Goal: Entertainment & Leisure: Consume media (video, audio)

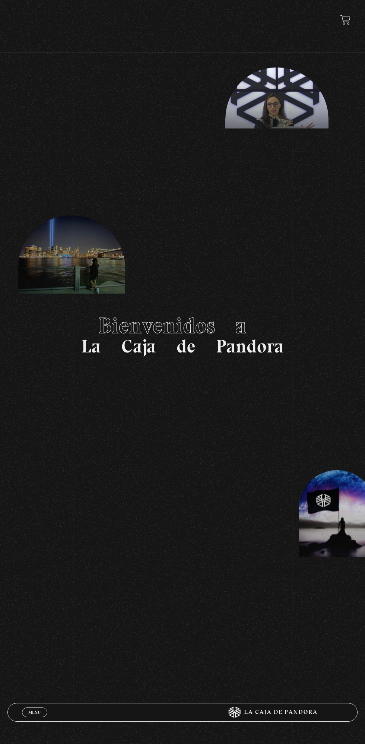
click at [26, 716] on link "Menu Cerrar" at bounding box center [34, 713] width 25 height 10
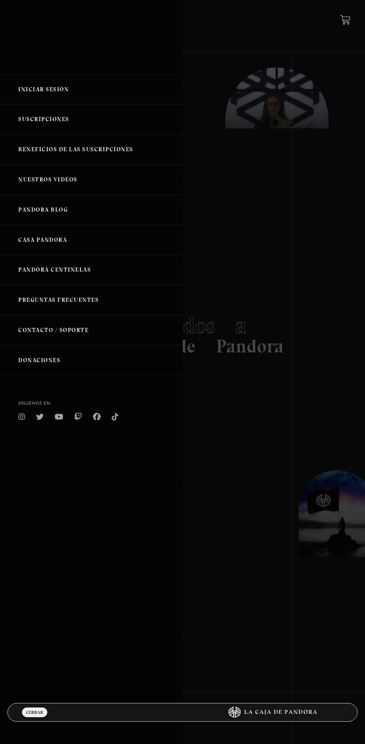
click at [79, 88] on link "Iniciar Sesión" at bounding box center [91, 90] width 183 height 30
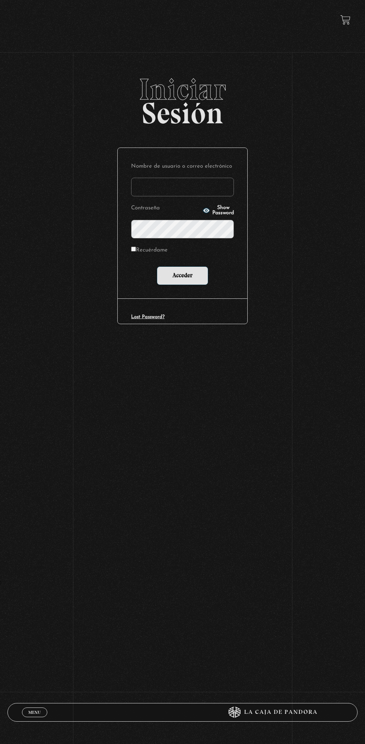
click at [174, 191] on input "Nombre de usuario o correo electrónico" at bounding box center [182, 187] width 103 height 19
type input "[PERSON_NAME]"
click at [157, 266] on input "Acceder" at bounding box center [182, 275] width 51 height 19
click at [185, 283] on input "Acceder" at bounding box center [182, 275] width 51 height 19
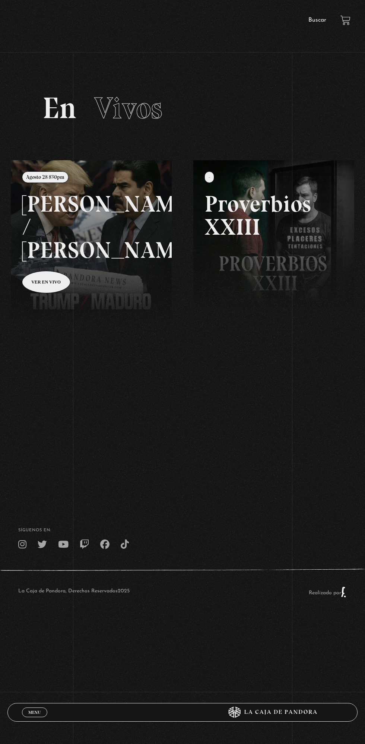
click at [14, 635] on body "ingresar al sitio Ver Video Más Información Solicitar Por favor coloque su disp…" at bounding box center [182, 317] width 365 height 635
click at [10, 710] on header "Menu Cerrar Alejandra Porras Araya En vivos Pandora Centinelas Mi cuenta Salir …" at bounding box center [182, 712] width 351 height 19
click at [29, 715] on span "Menu" at bounding box center [34, 712] width 12 height 4
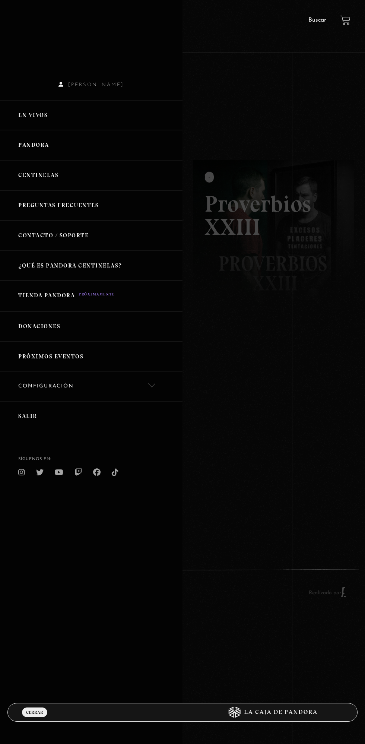
click at [103, 174] on link "Centinelas" at bounding box center [91, 175] width 183 height 30
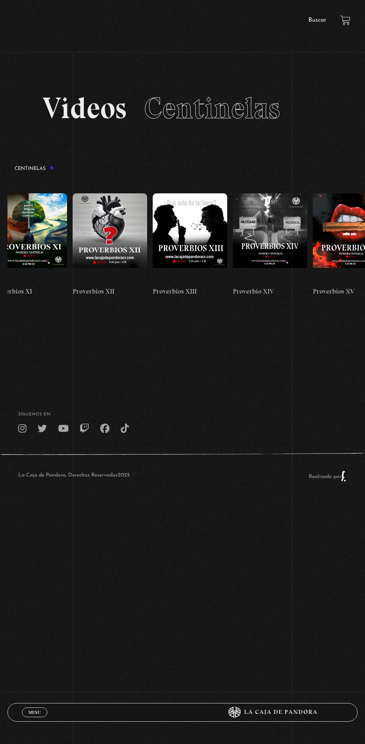
scroll to position [0, 1056]
click at [191, 220] on figure at bounding box center [191, 237] width 75 height 89
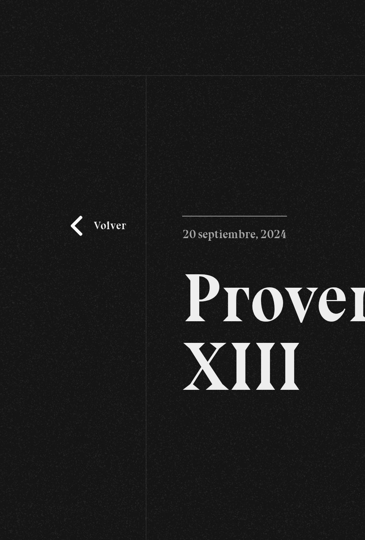
click at [40, 111] on link "Volver" at bounding box center [49, 113] width 28 height 10
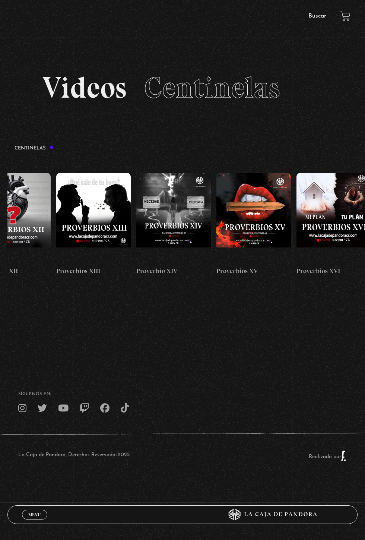
scroll to position [0, 1152]
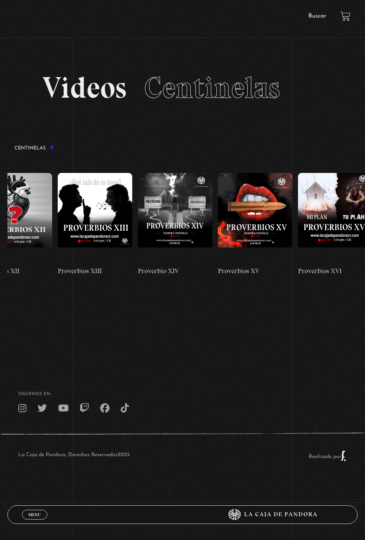
click at [166, 202] on figure at bounding box center [175, 217] width 75 height 89
